Goal: Check status: Check status

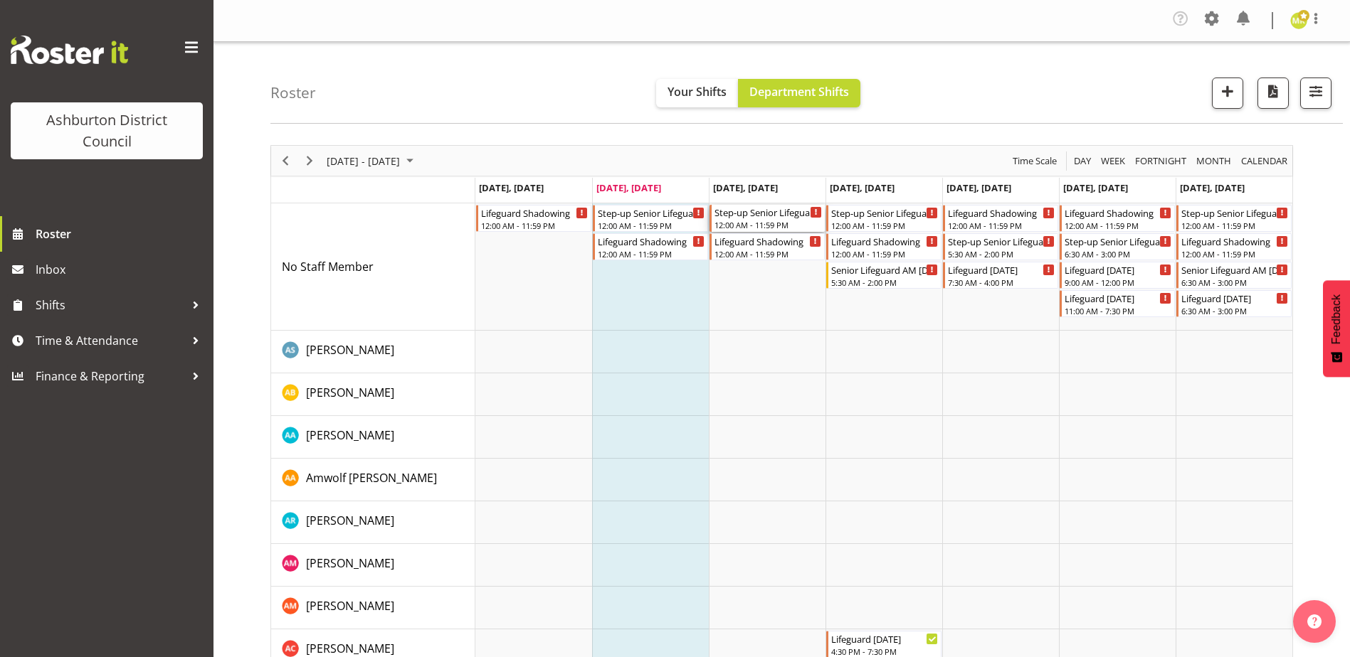
click at [777, 223] on div "12:00 AM - 11:59 PM" at bounding box center [767, 224] width 107 height 11
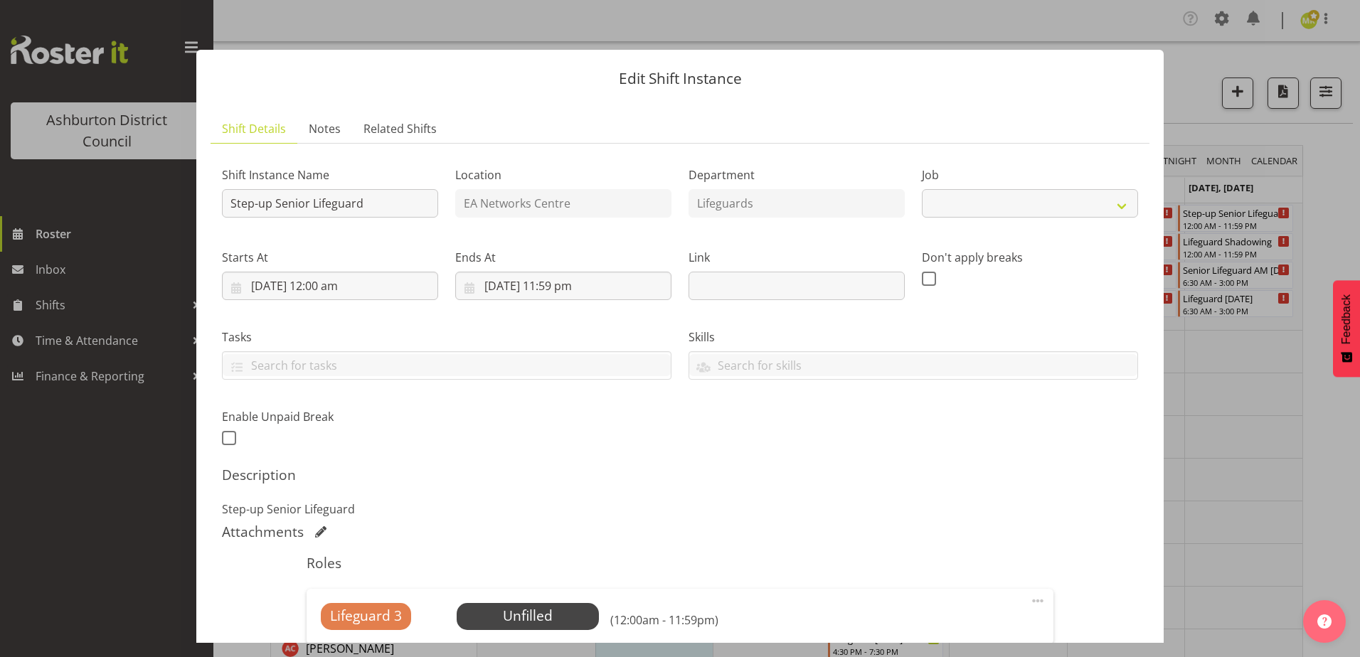
select select "34"
click at [1341, 23] on button "button" at bounding box center [1334, 25] width 23 height 23
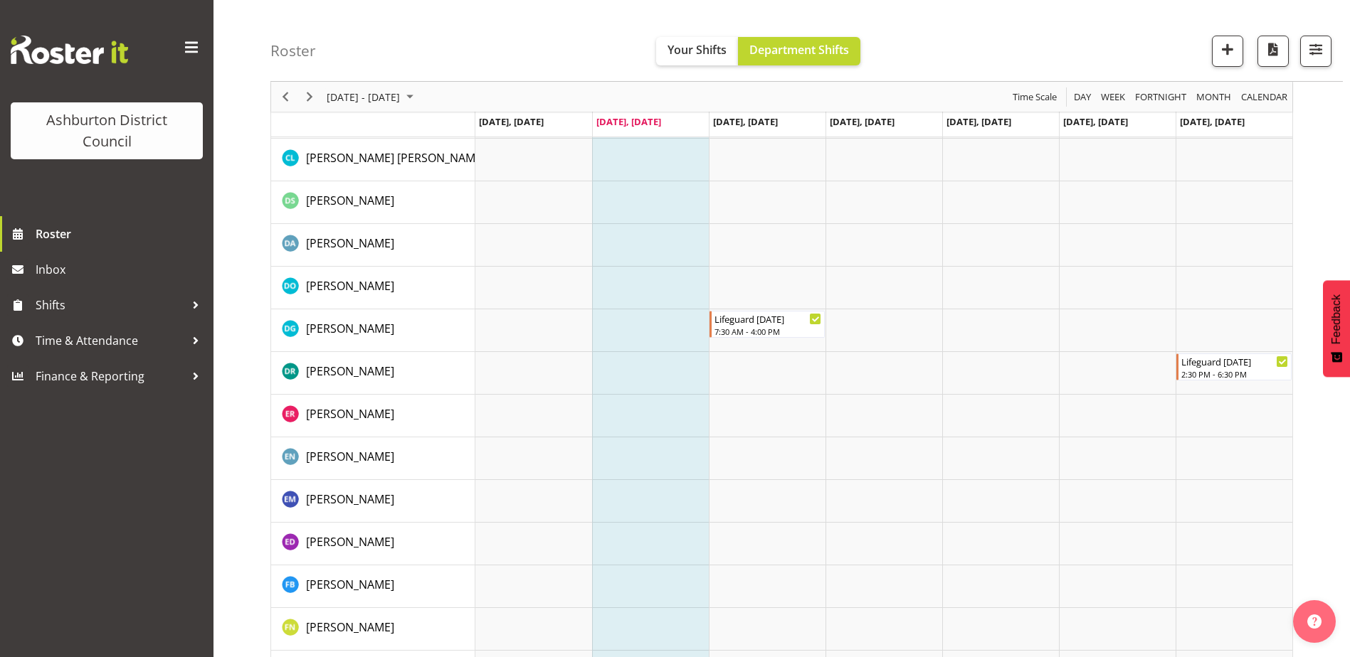
scroll to position [1189, 0]
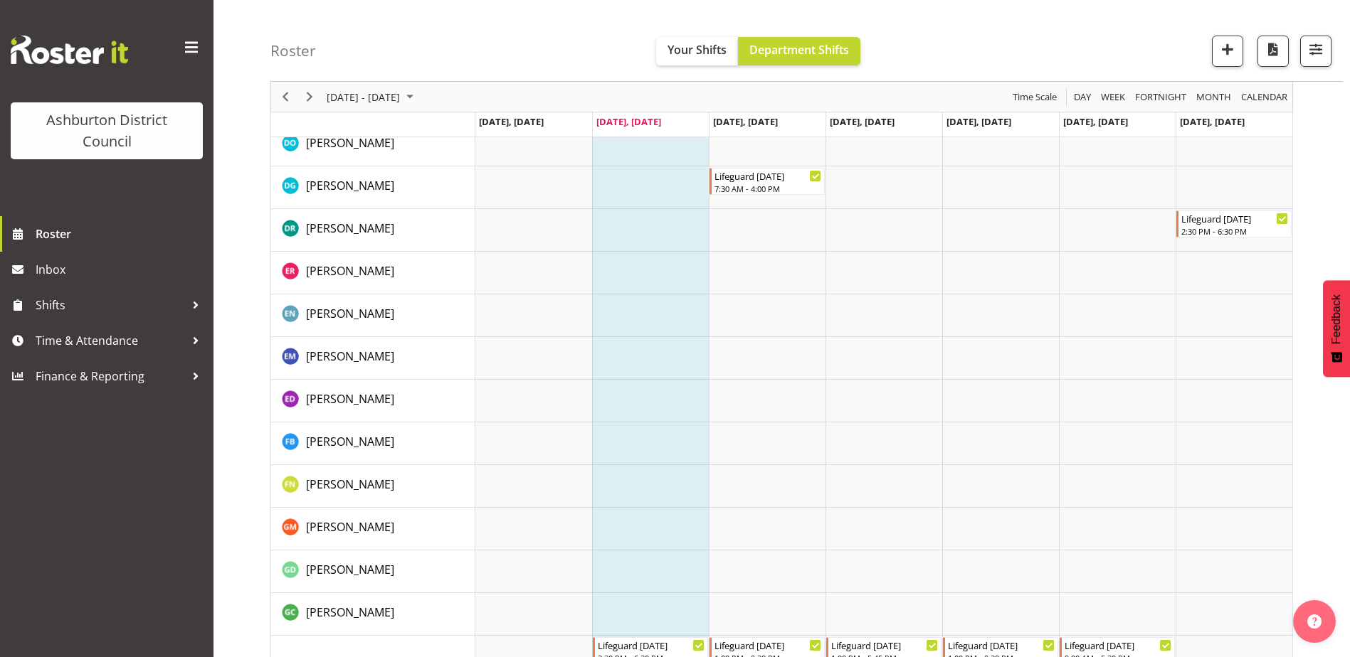
click at [88, 307] on span "Shifts" at bounding box center [110, 305] width 149 height 21
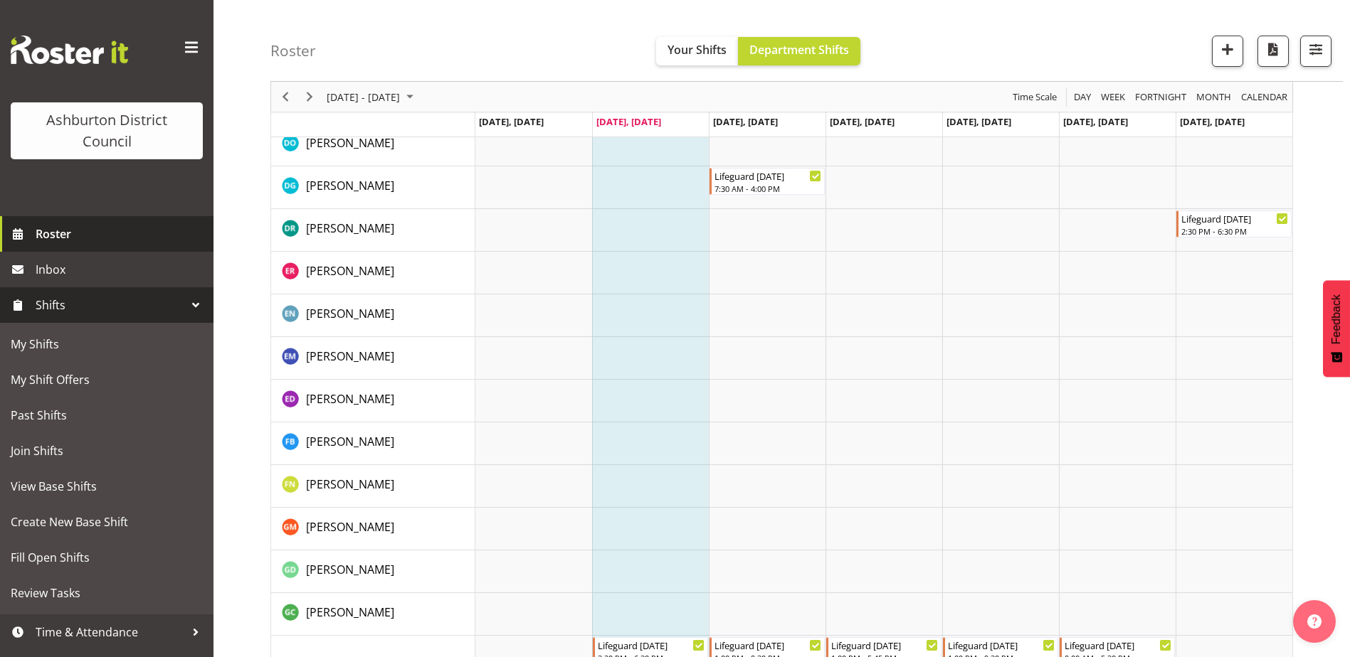
click at [67, 245] on link "Roster" at bounding box center [106, 234] width 213 height 36
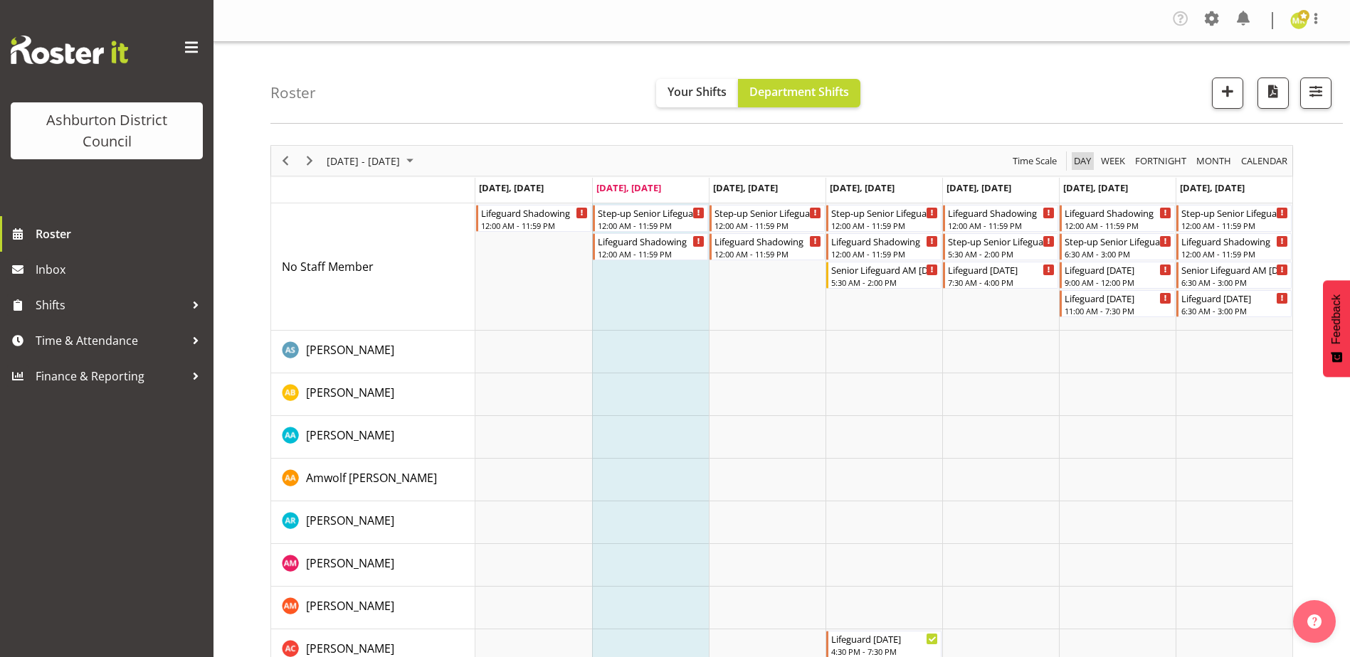
click at [1086, 163] on span "Day" at bounding box center [1082, 161] width 20 height 18
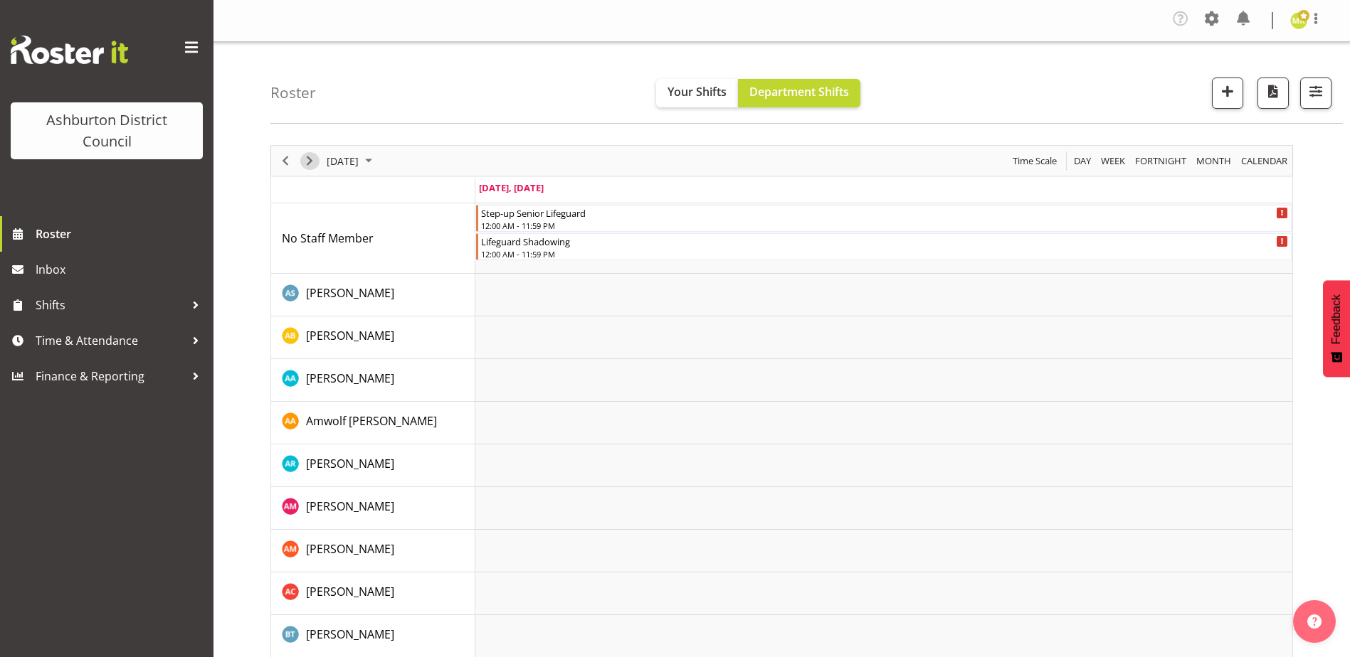
click at [302, 162] on span "Next" at bounding box center [309, 161] width 17 height 18
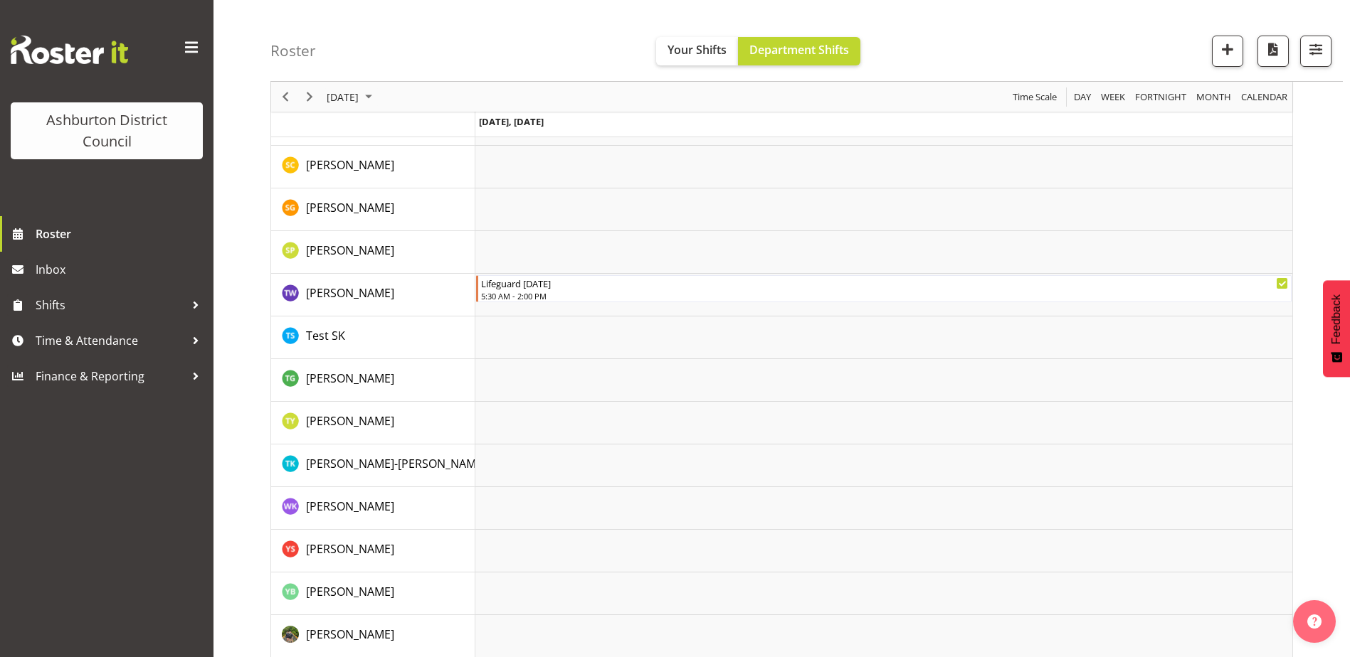
scroll to position [4693, 0]
